Goal: Find specific page/section: Find specific page/section

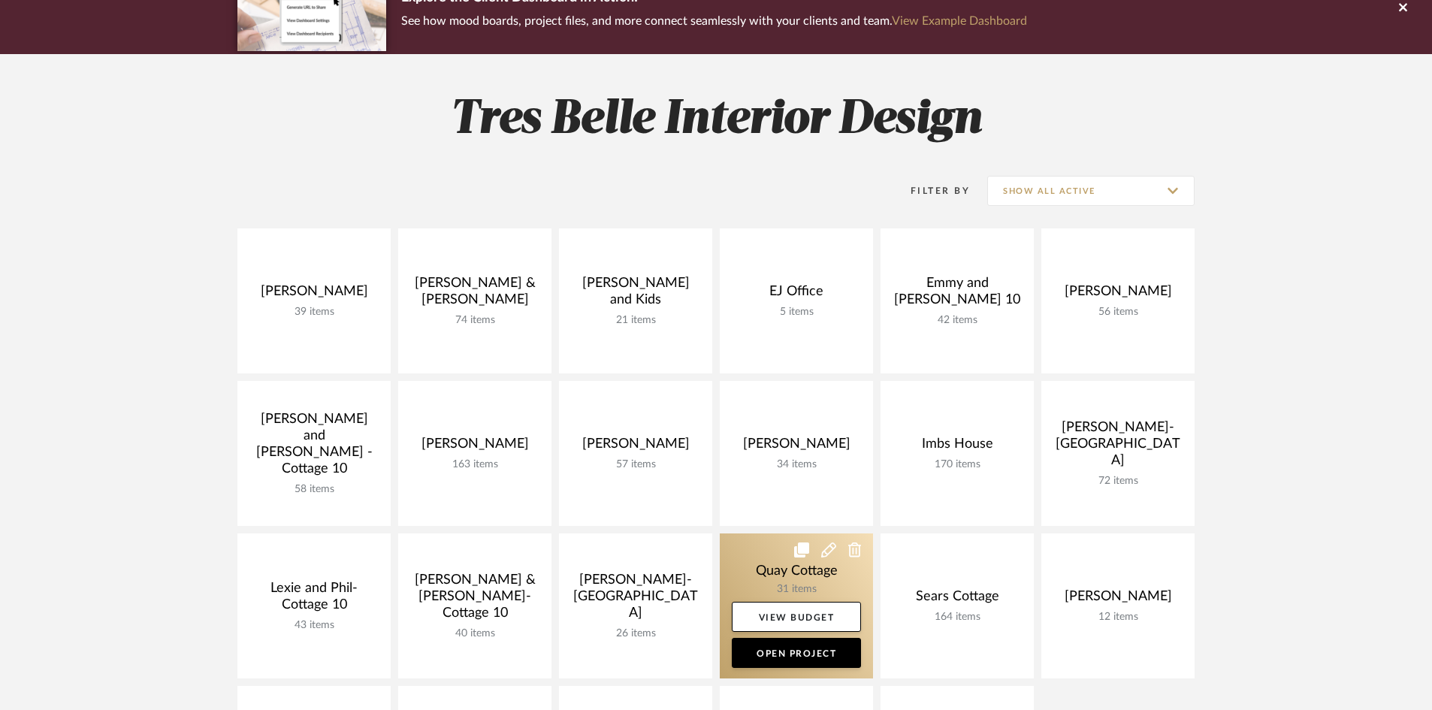
scroll to position [150, 0]
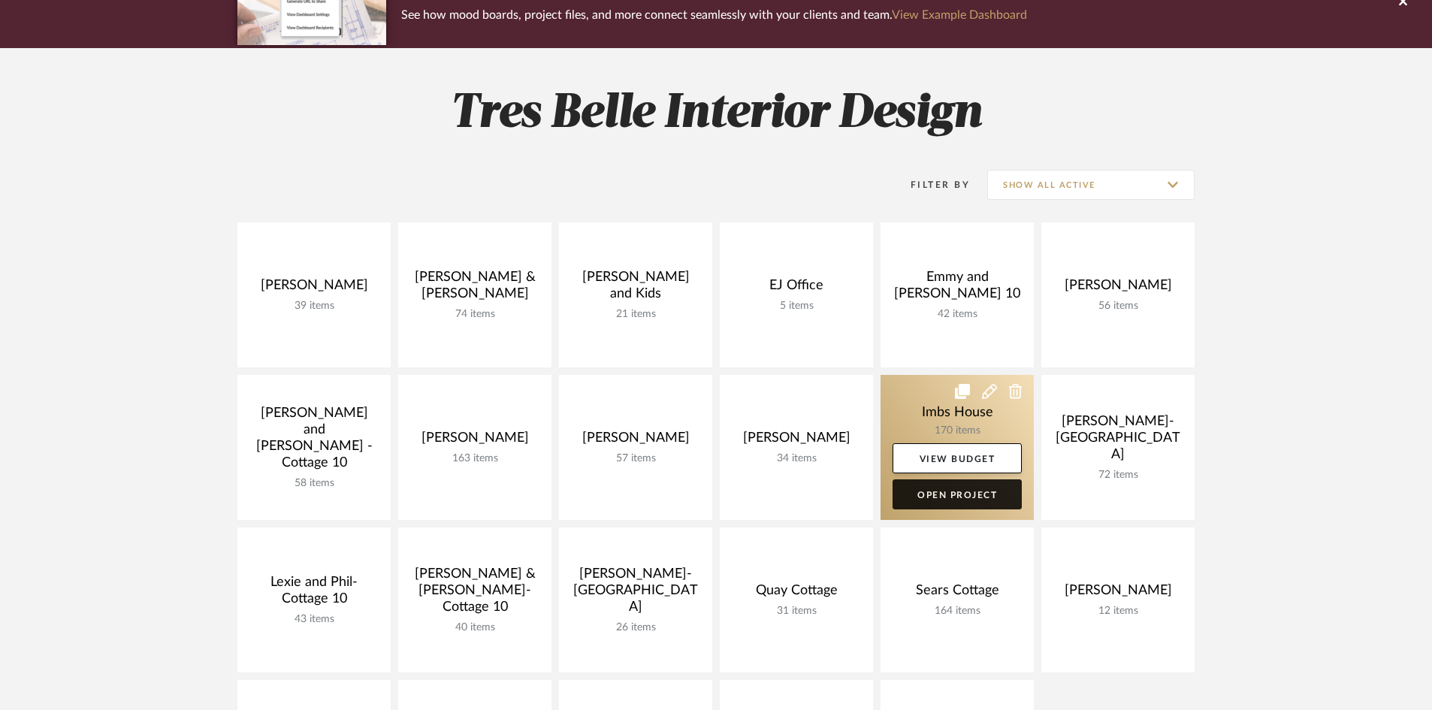
click at [935, 489] on link "Open Project" at bounding box center [956, 494] width 129 height 30
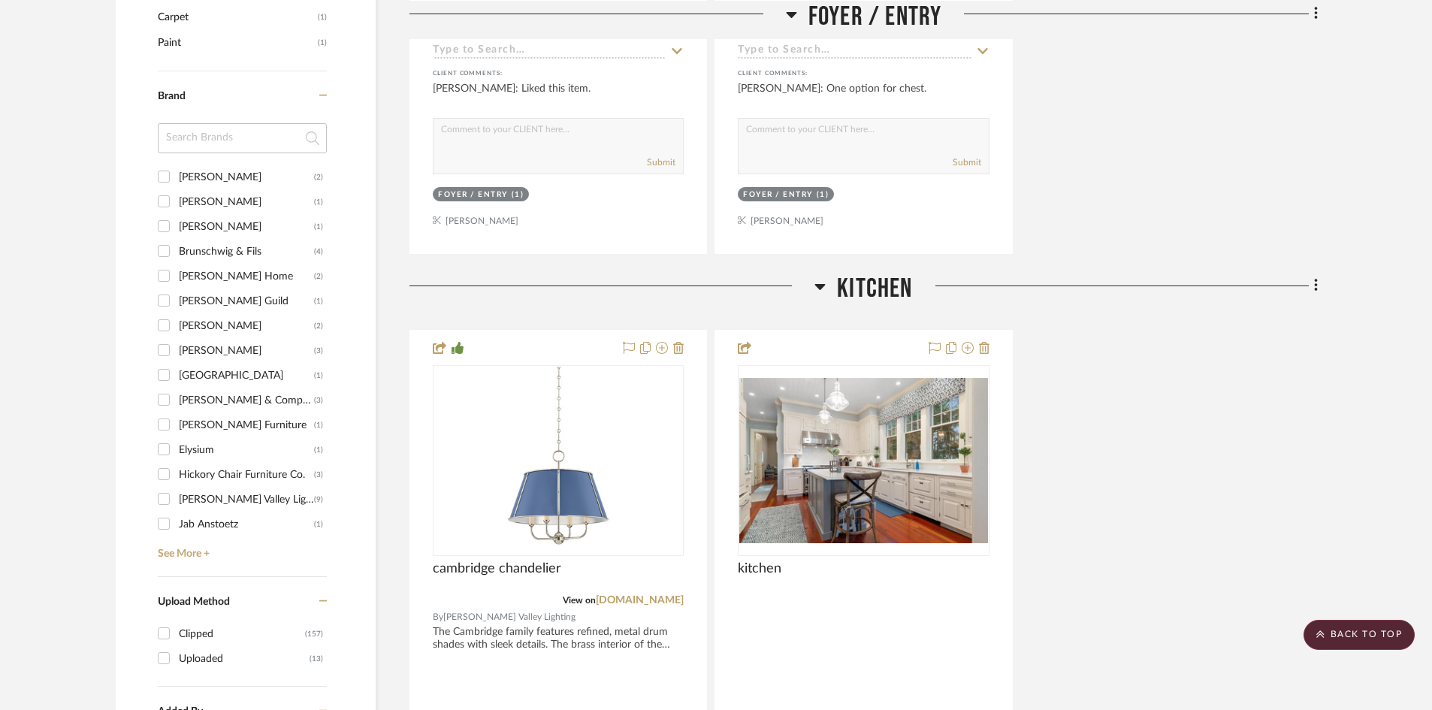
scroll to position [1577, 0]
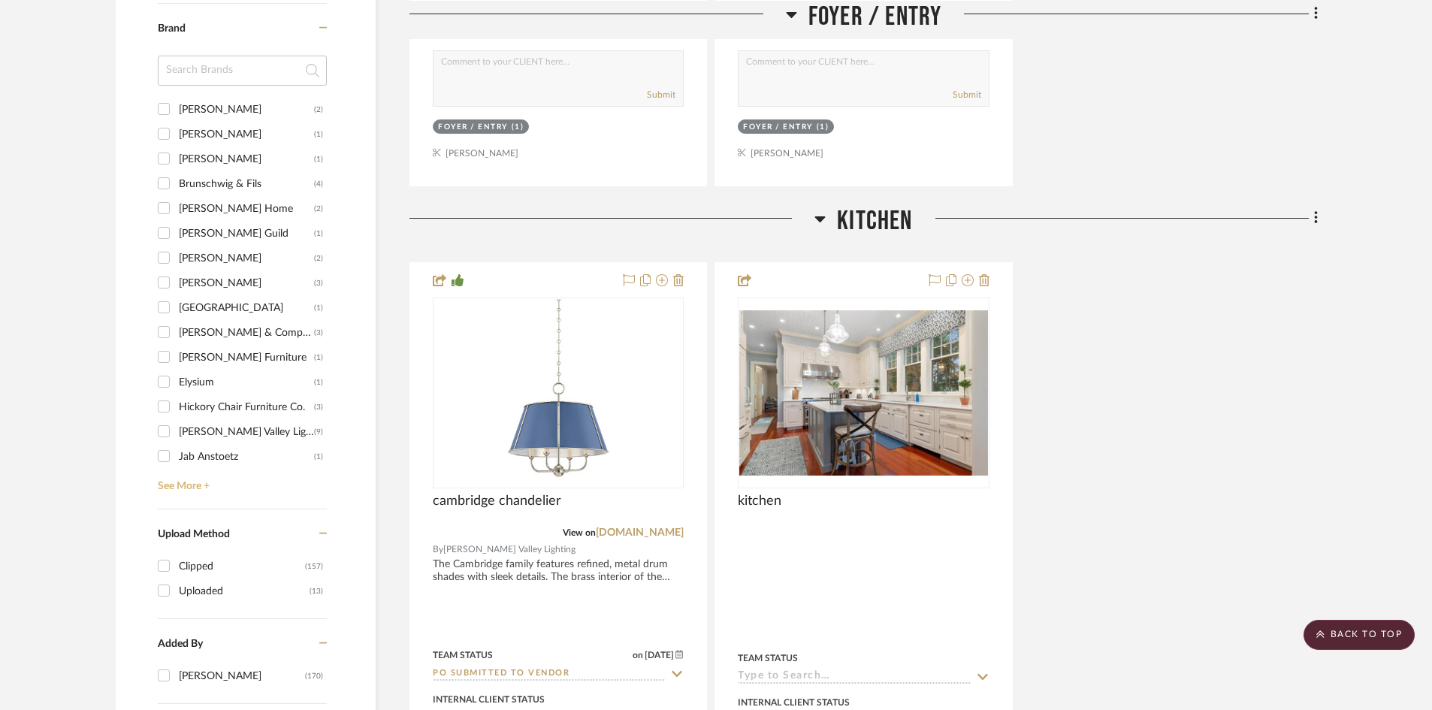
click at [176, 482] on link "See More +" at bounding box center [240, 481] width 173 height 24
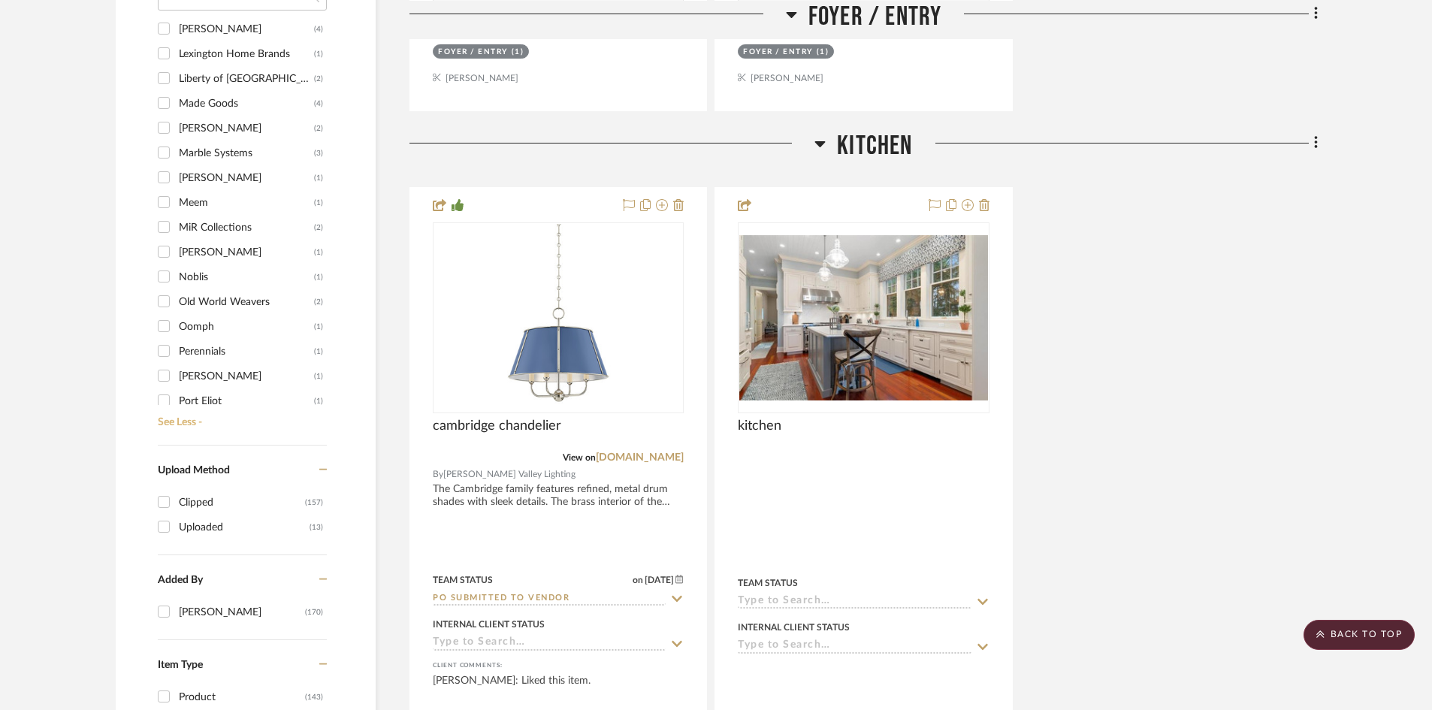
scroll to position [601, 0]
click at [219, 371] on div "Prestige [PERSON_NAME]" at bounding box center [246, 376] width 135 height 24
click at [176, 371] on input "Prestige [PERSON_NAME] (5)" at bounding box center [164, 375] width 24 height 24
checkbox input "true"
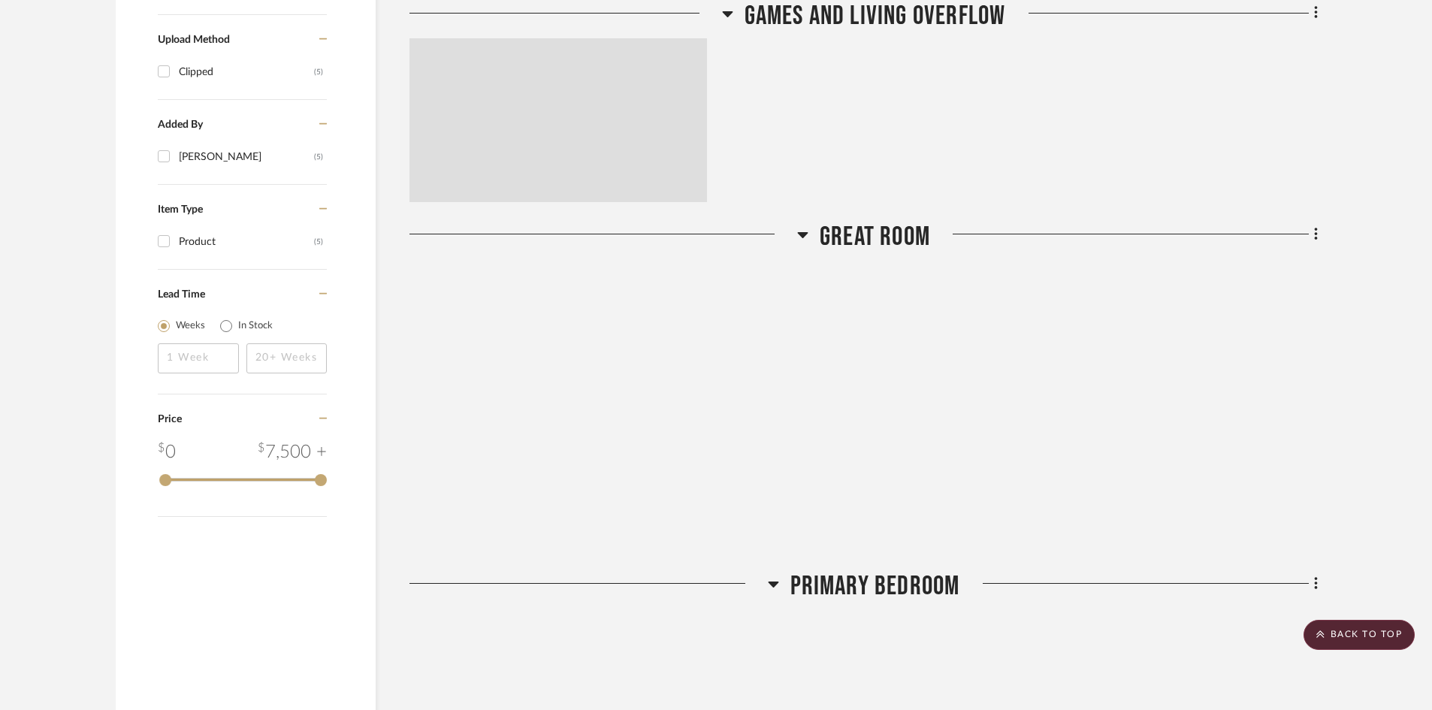
scroll to position [1222, 0]
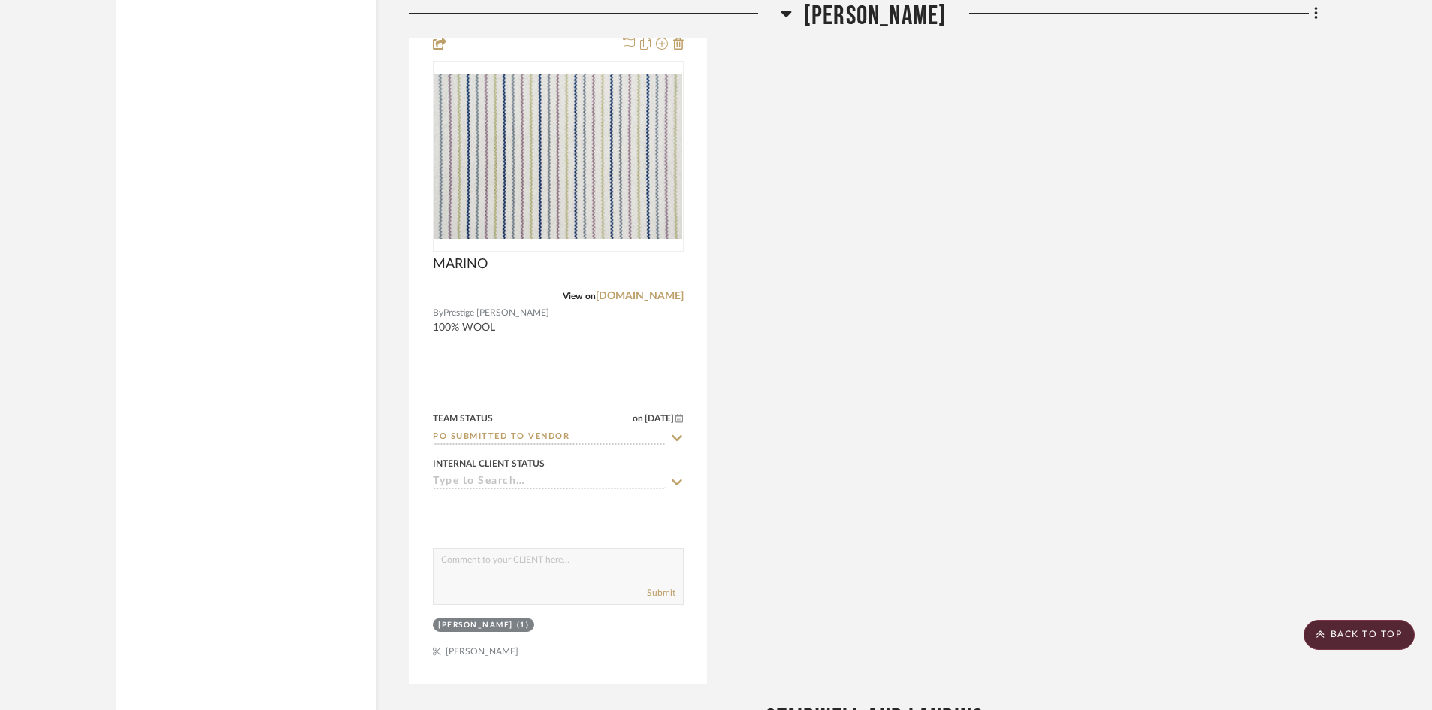
scroll to position [3133, 0]
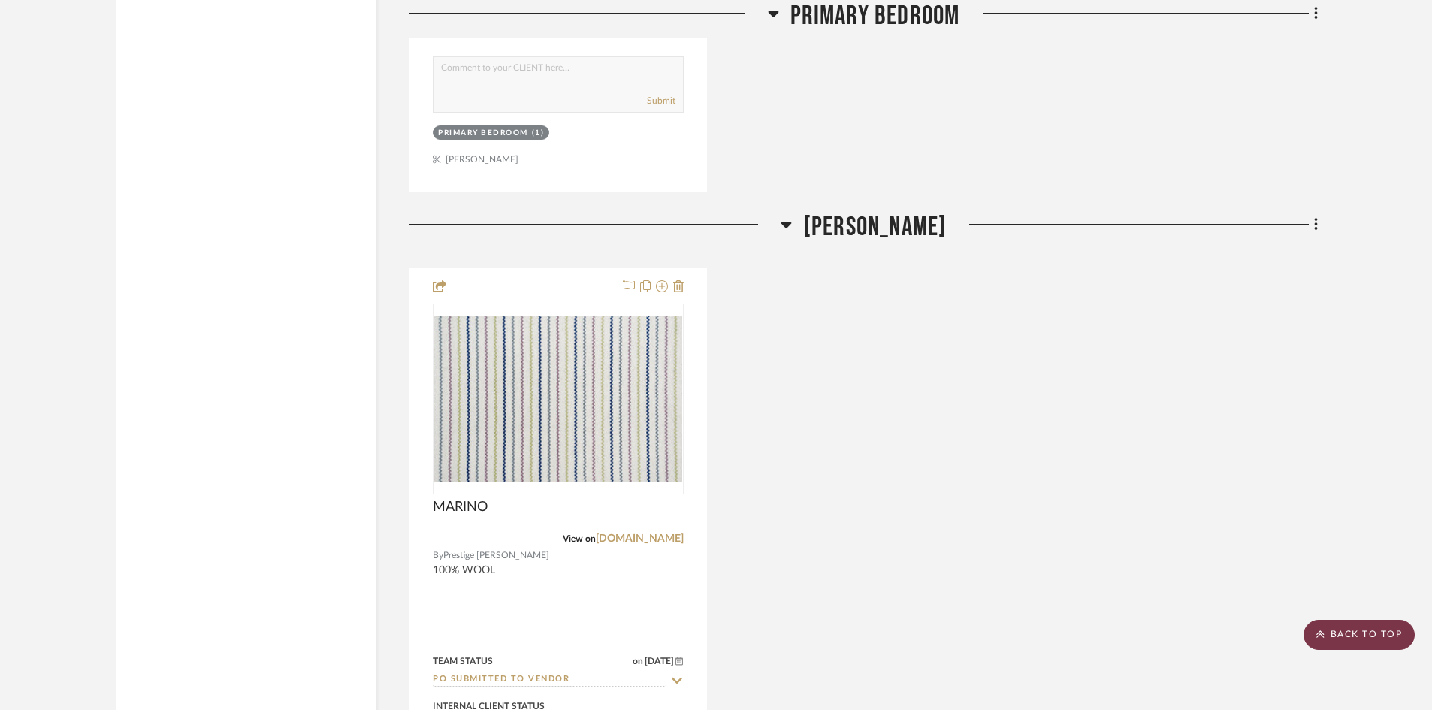
click at [1363, 632] on scroll-to-top-button "BACK TO TOP" at bounding box center [1358, 635] width 111 height 30
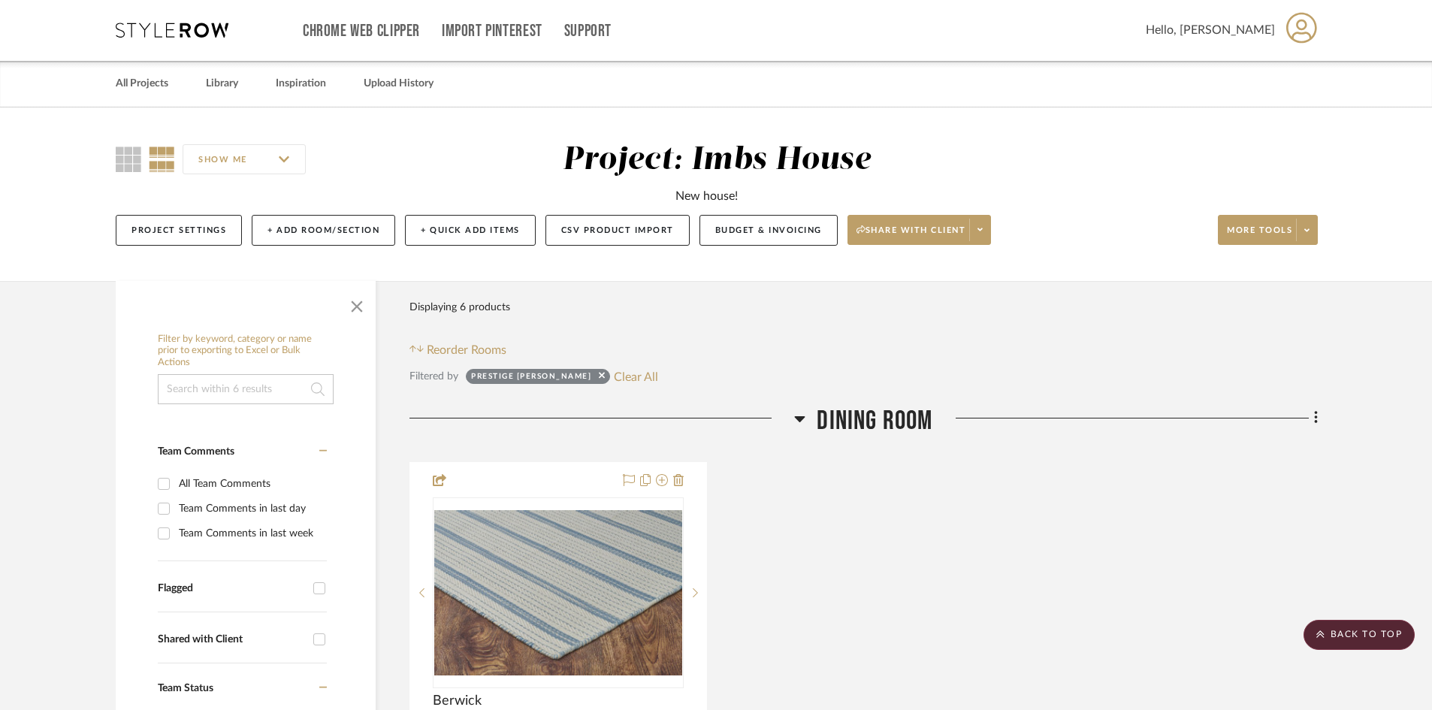
scroll to position [0, 0]
